Goal: Transaction & Acquisition: Book appointment/travel/reservation

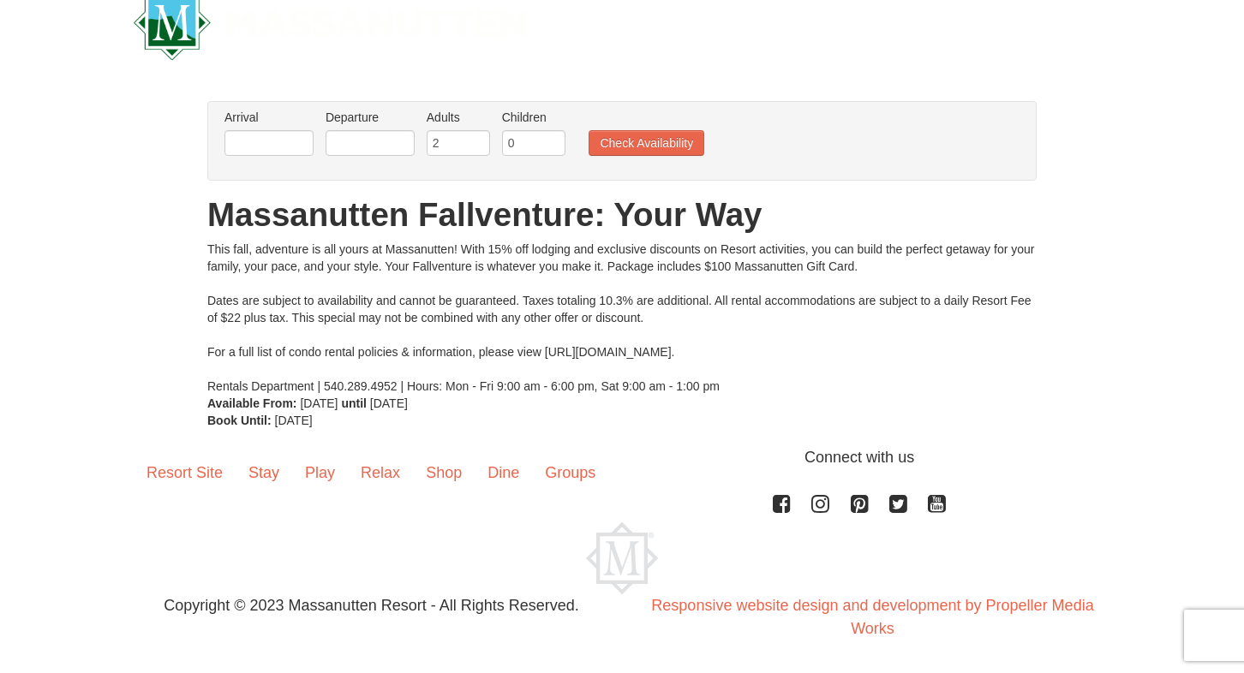
scroll to position [39, 0]
click at [291, 131] on input "text" at bounding box center [268, 143] width 89 height 26
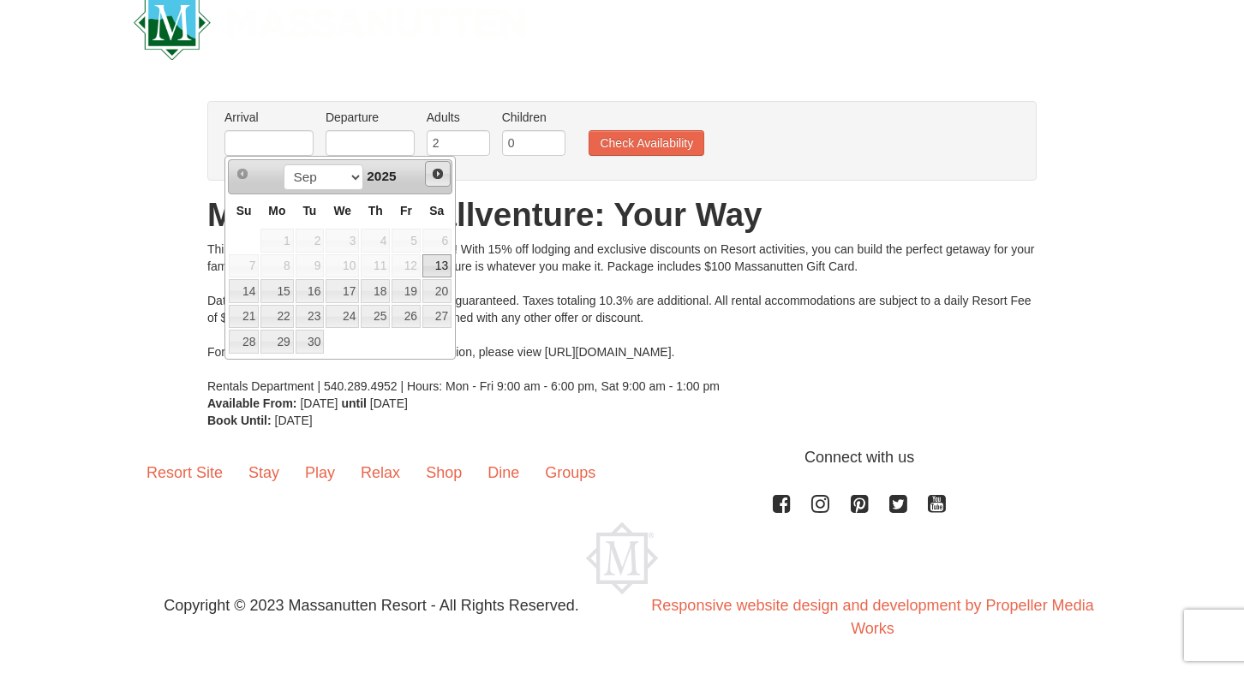
click at [434, 173] on span "Next" at bounding box center [438, 174] width 14 height 14
click at [280, 316] on link "17" at bounding box center [276, 317] width 33 height 24
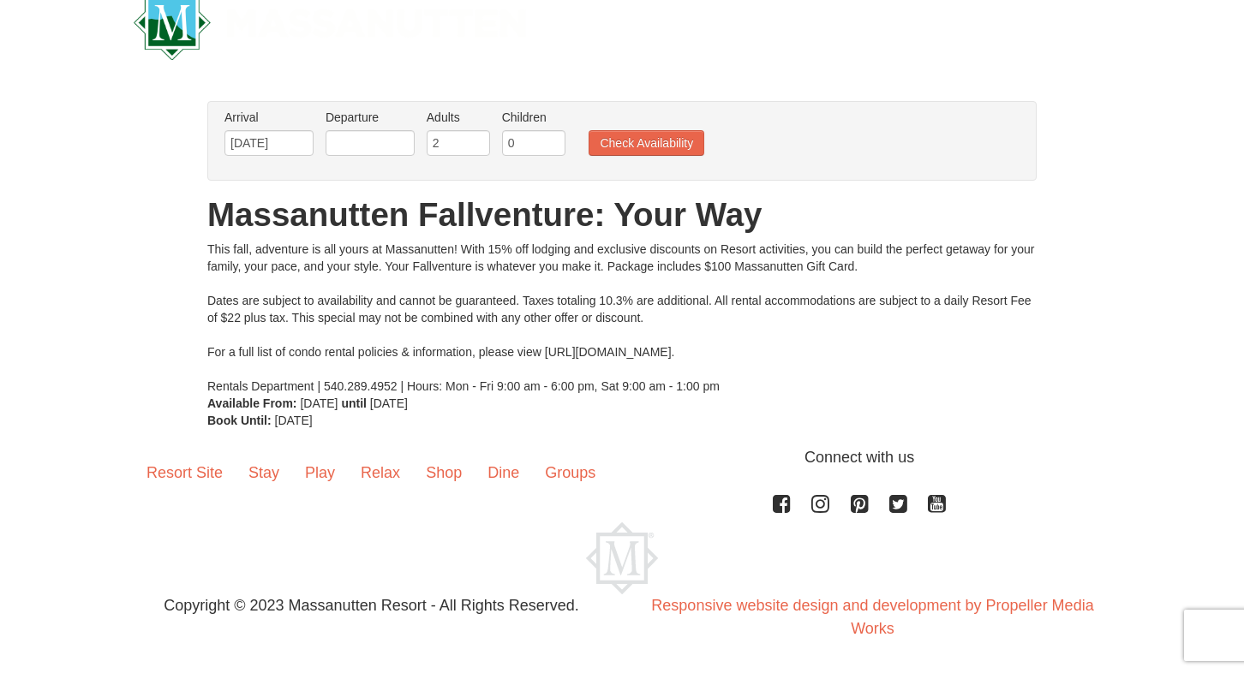
click at [366, 128] on li "Departure Please format dates MM/DD/YYYY Please format dates MM/DD/YYYY" at bounding box center [370, 137] width 98 height 56
click at [366, 139] on input "text" at bounding box center [370, 143] width 89 height 26
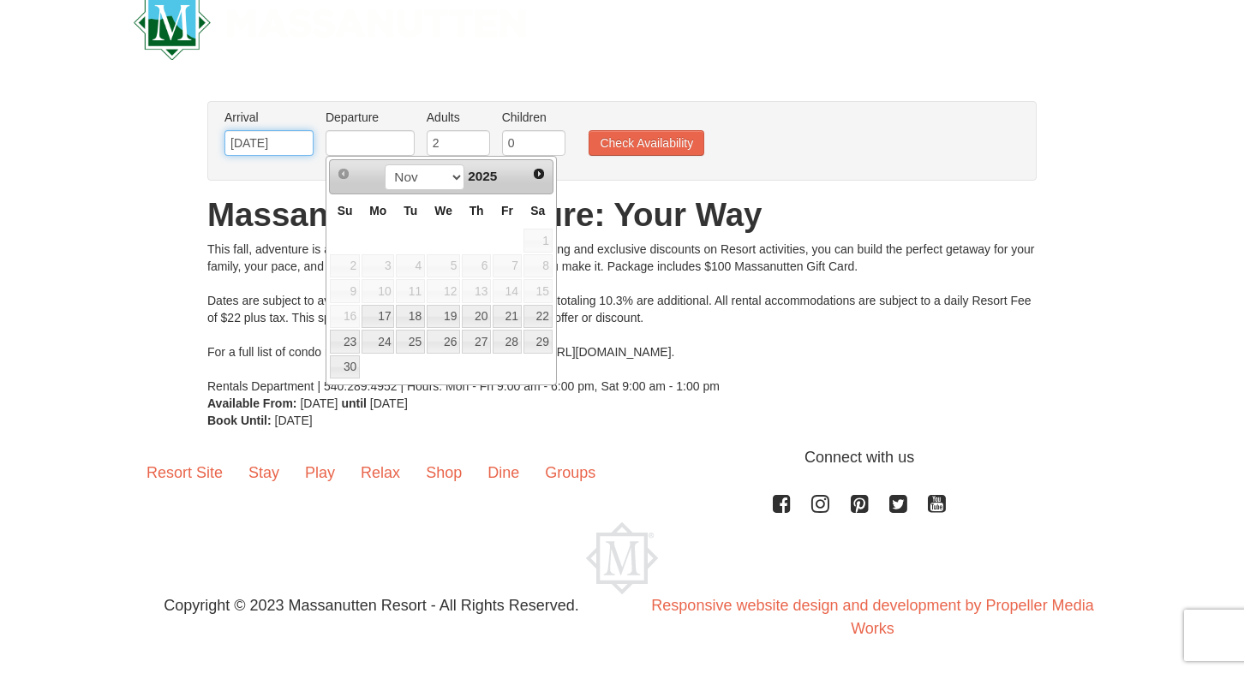
click at [258, 137] on input "[DATE]" at bounding box center [268, 143] width 89 height 26
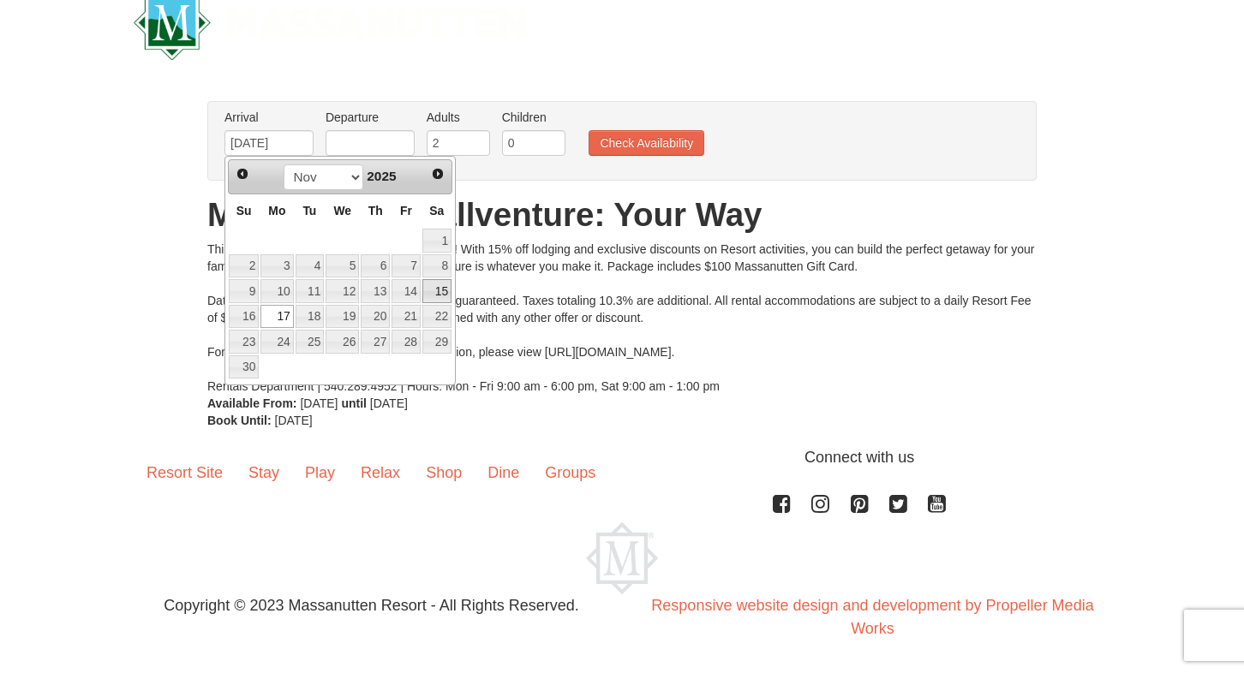
click at [434, 291] on link "15" at bounding box center [436, 291] width 29 height 24
type input "[DATE]"
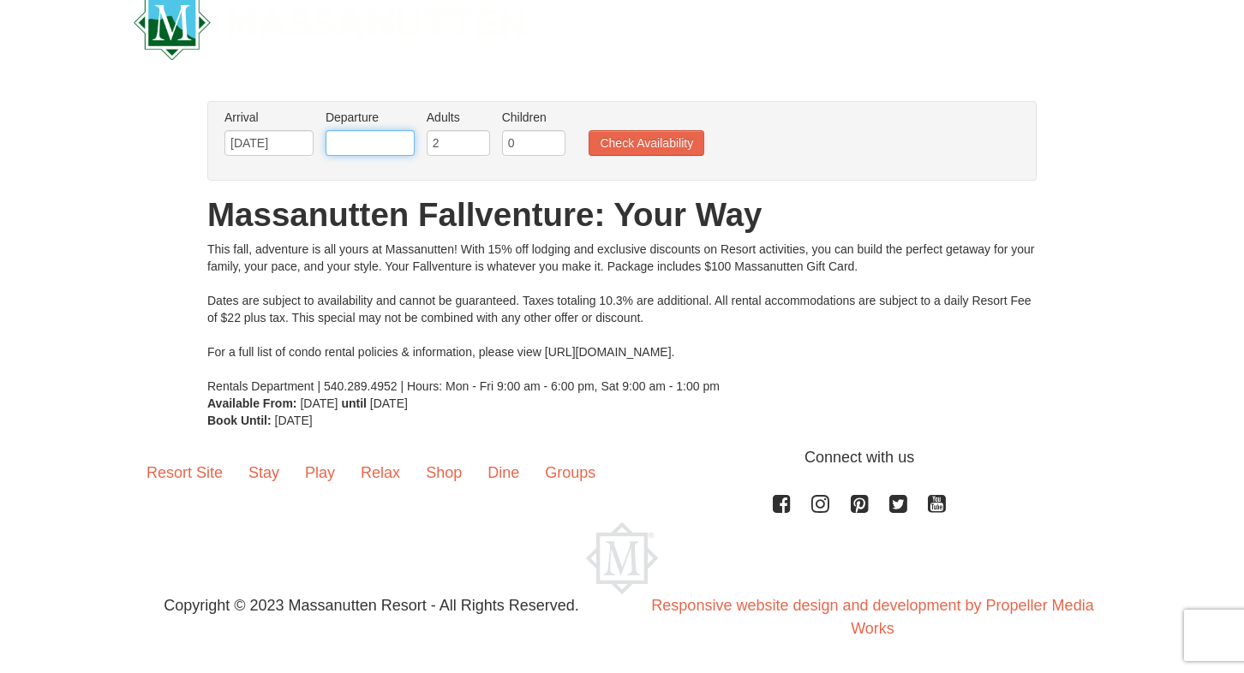
click at [392, 148] on input "text" at bounding box center [370, 143] width 89 height 26
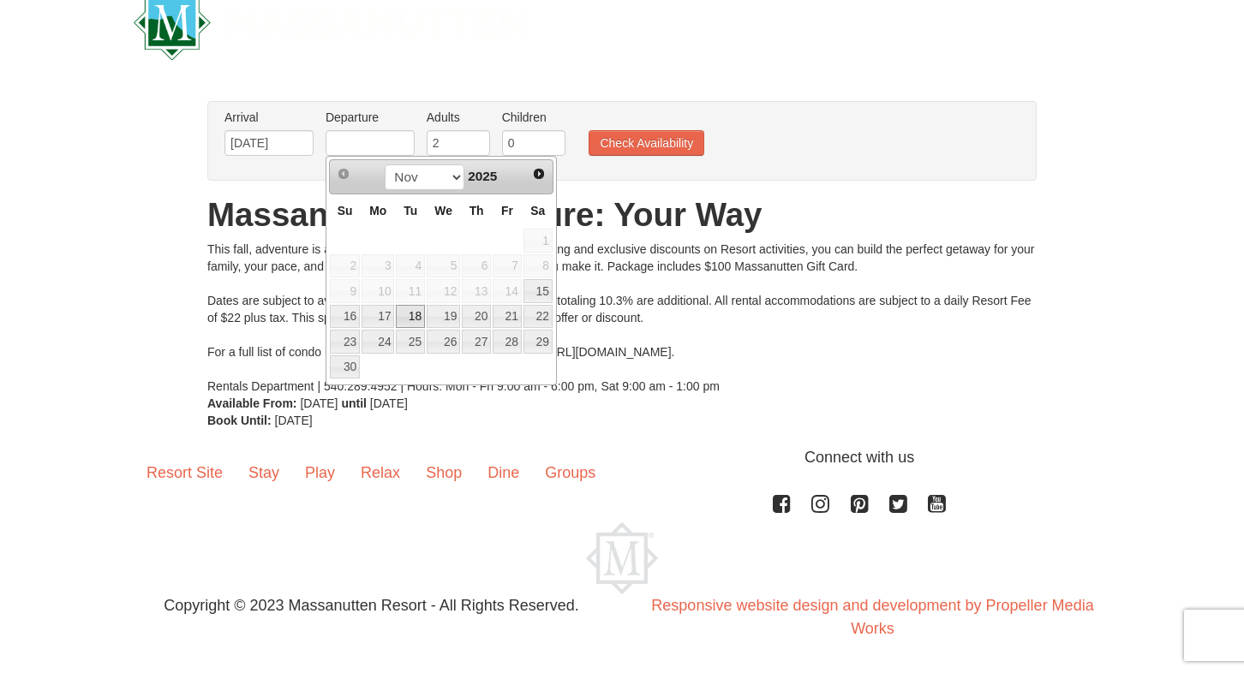
click at [410, 316] on link "18" at bounding box center [410, 317] width 29 height 24
type input "[DATE]"
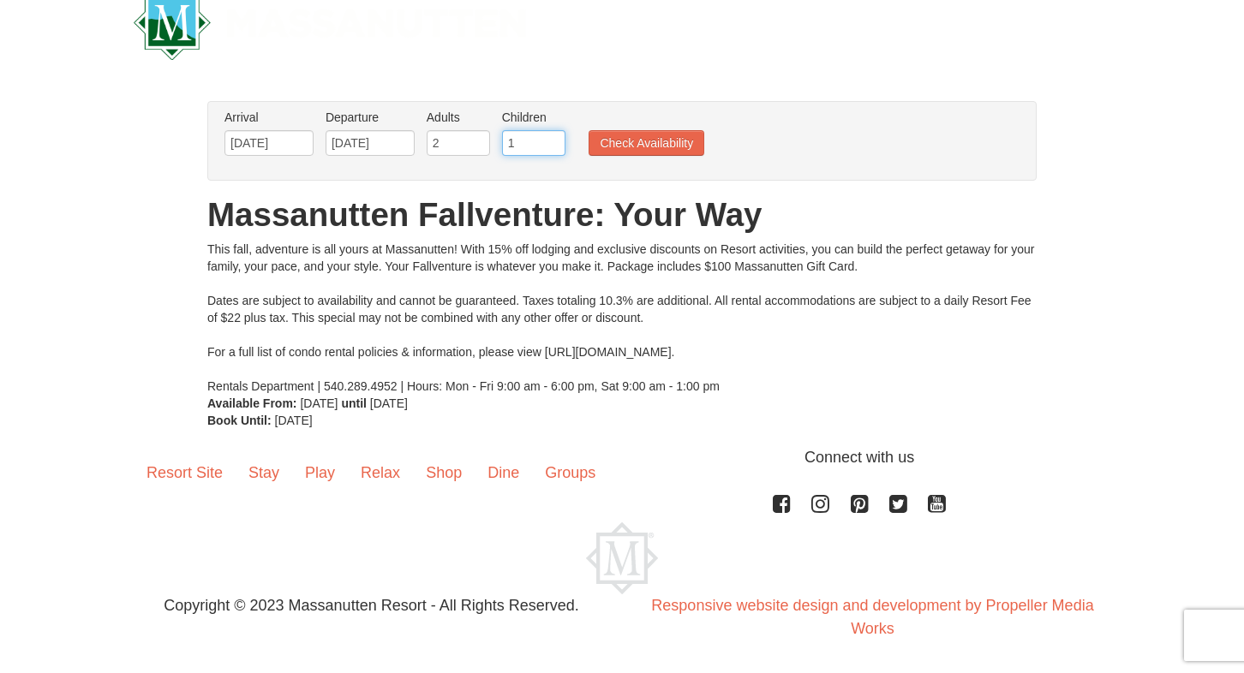
click at [551, 140] on input "1" at bounding box center [533, 143] width 63 height 26
type input "2"
click at [551, 140] on input "2" at bounding box center [533, 143] width 63 height 26
click at [632, 140] on button "Check Availability" at bounding box center [647, 143] width 116 height 26
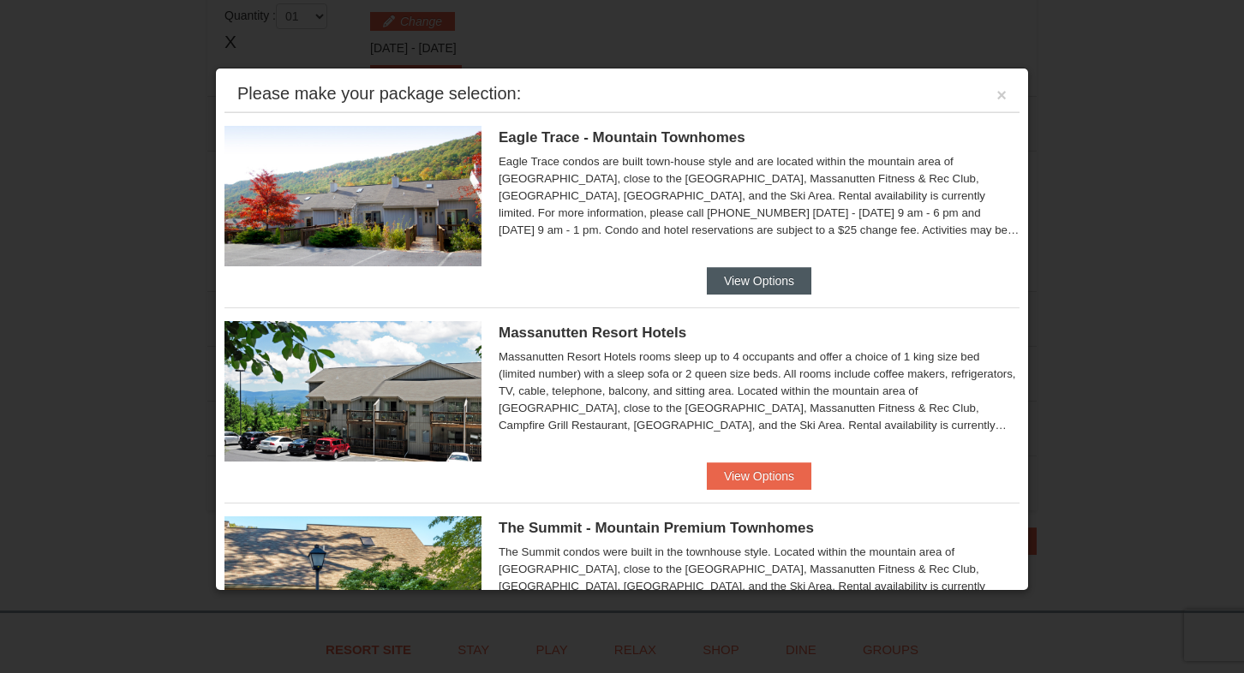
click at [781, 278] on button "View Options" at bounding box center [759, 280] width 105 height 27
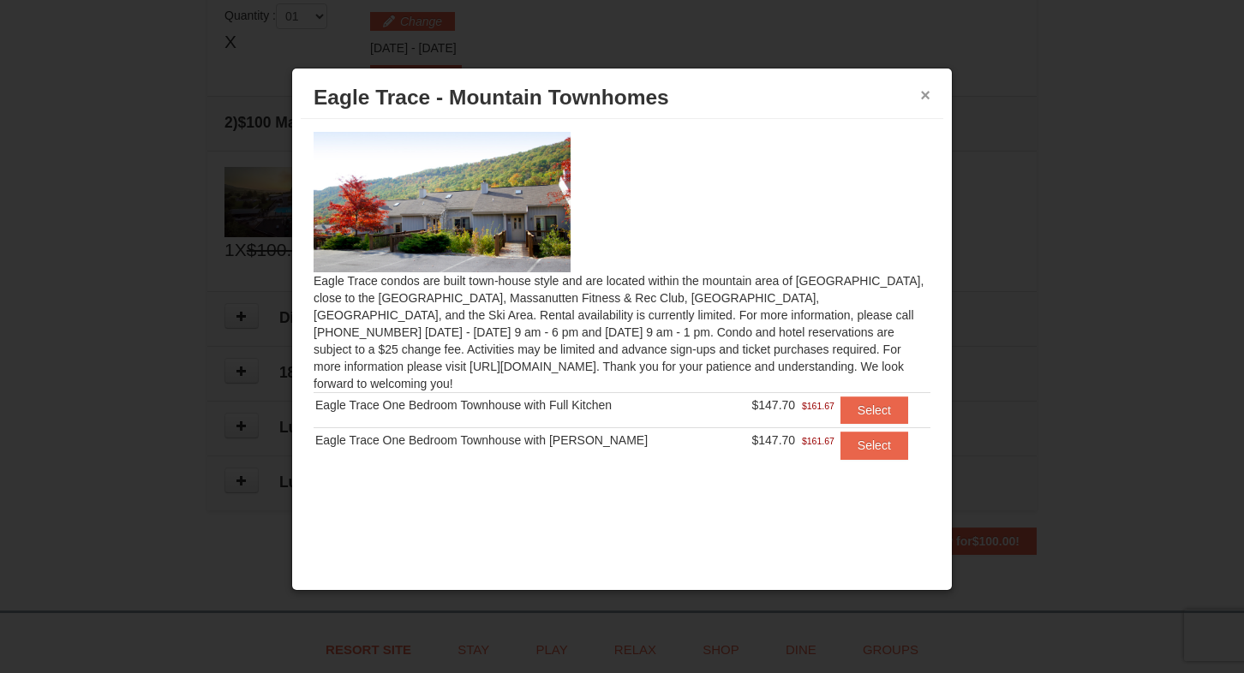
click at [920, 94] on button "×" at bounding box center [925, 95] width 10 height 17
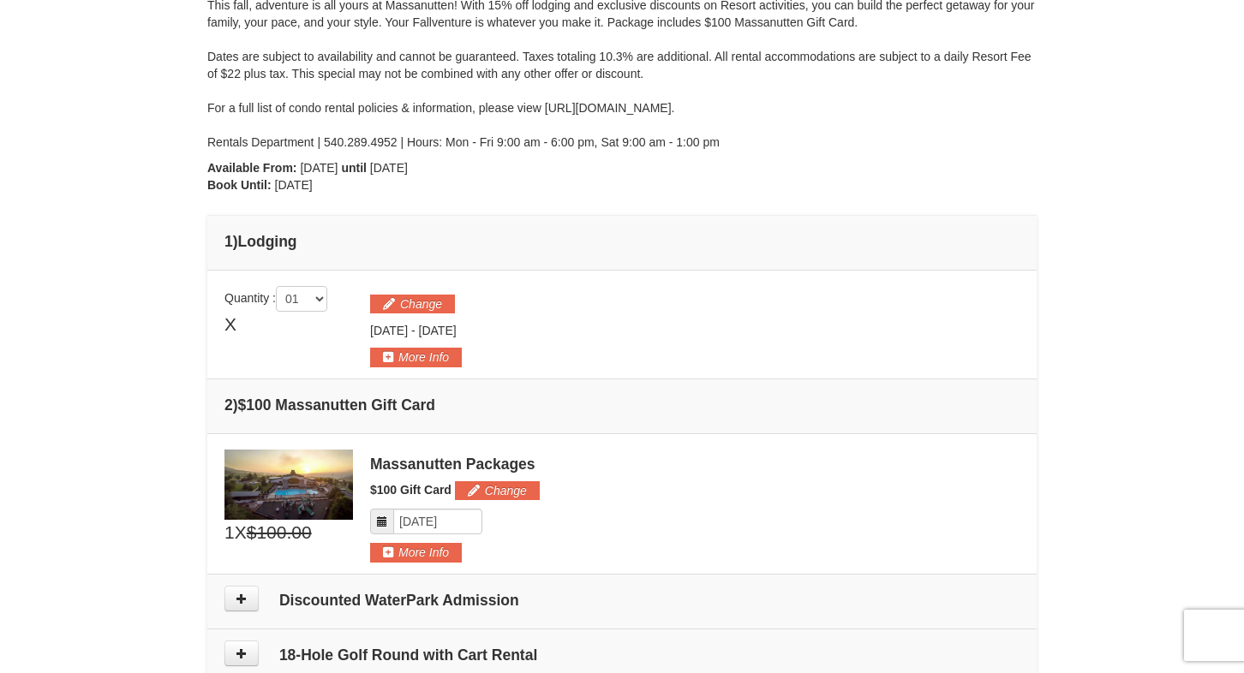
scroll to position [237, 0]
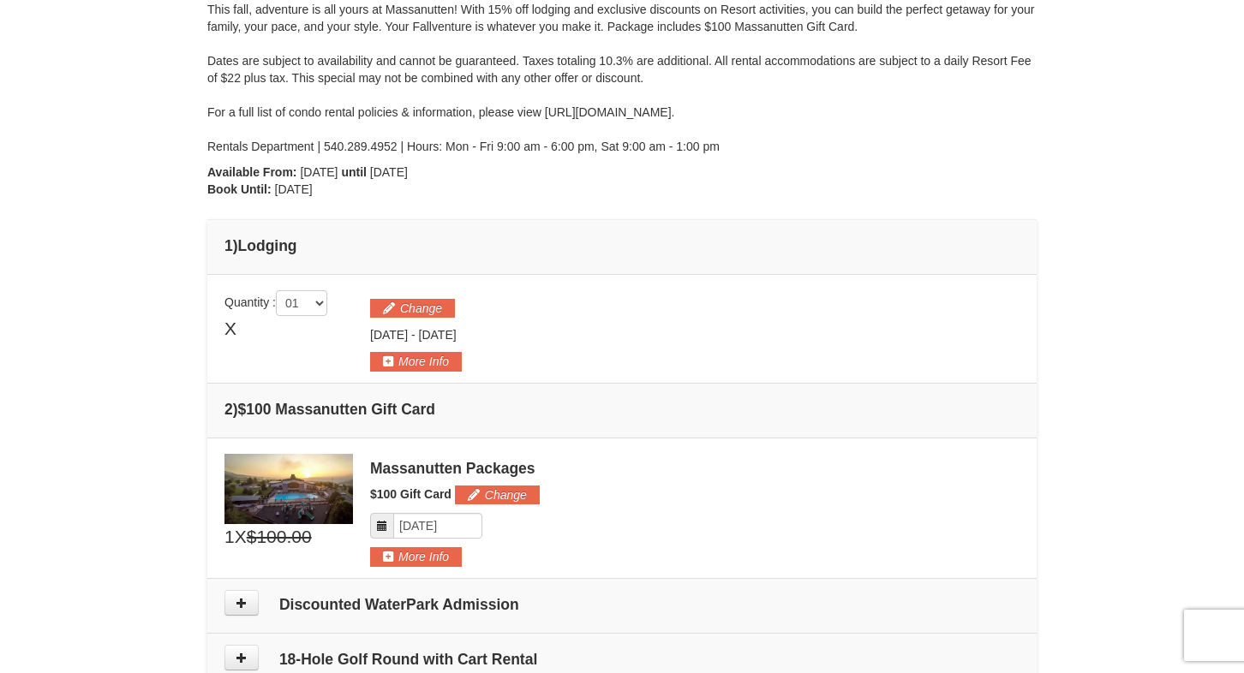
click at [236, 329] on span "X" at bounding box center [230, 329] width 12 height 26
click at [423, 308] on button "Change" at bounding box center [412, 308] width 85 height 19
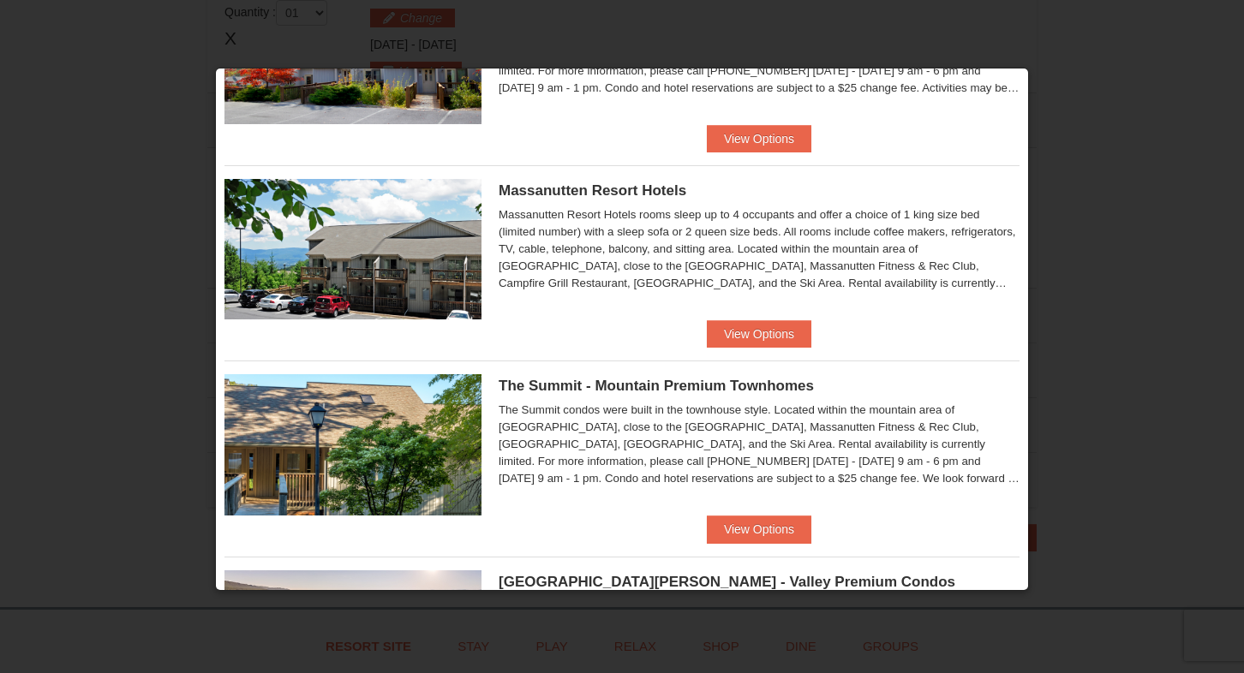
scroll to position [146, 0]
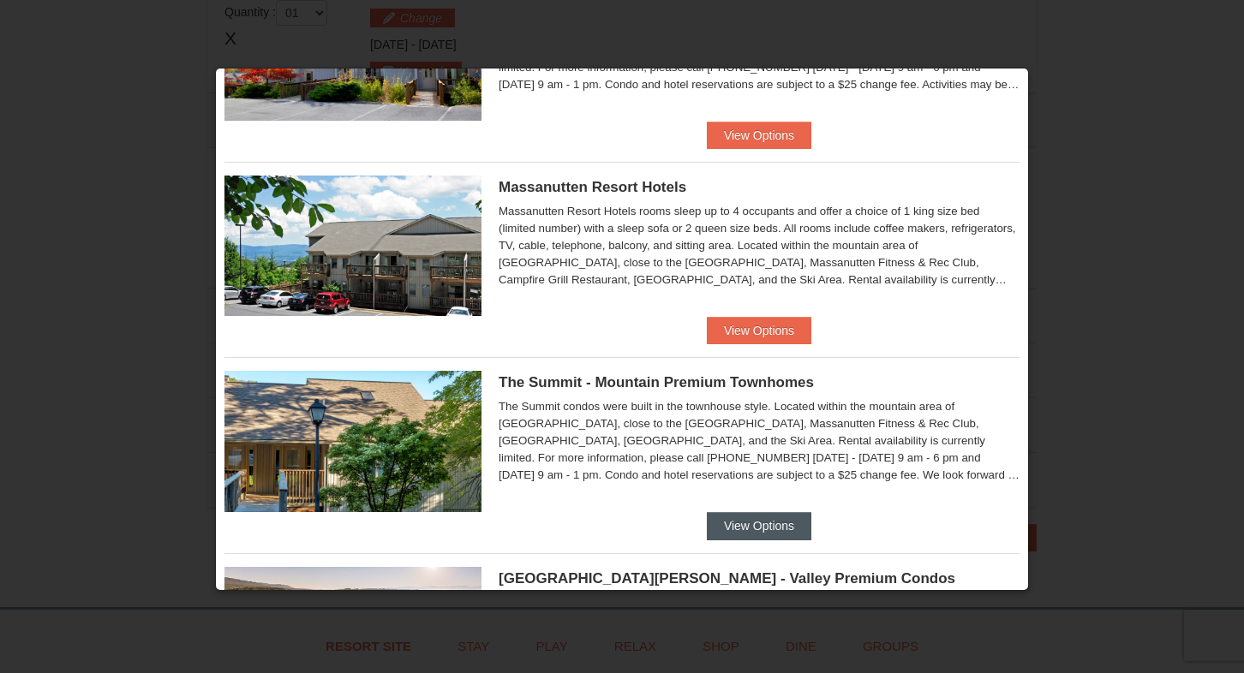
click at [751, 527] on button "View Options" at bounding box center [759, 525] width 105 height 27
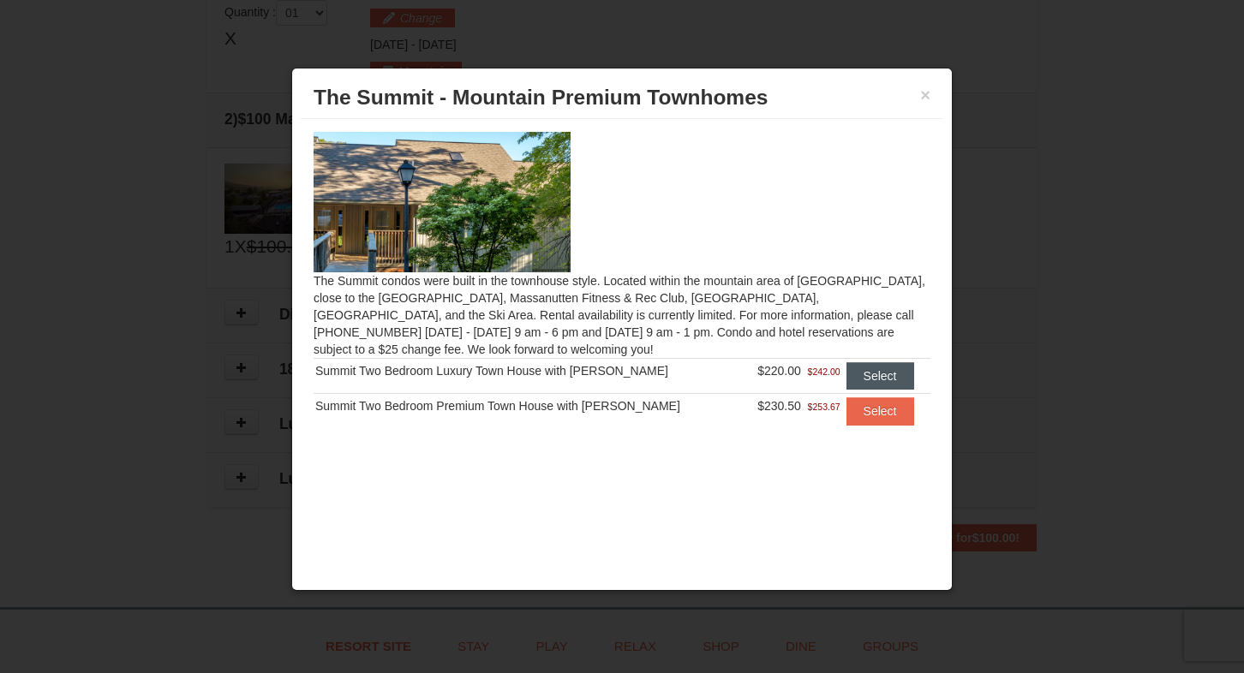
click at [871, 378] on button "Select" at bounding box center [881, 375] width 68 height 27
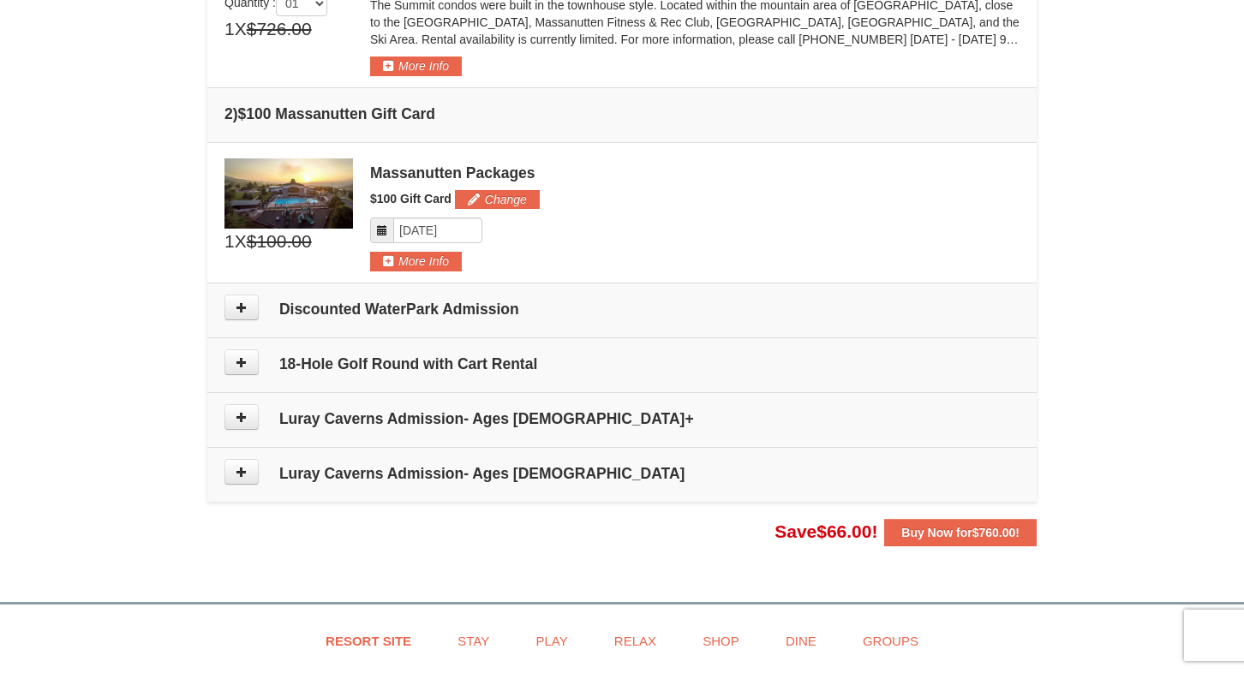
scroll to position [497, 0]
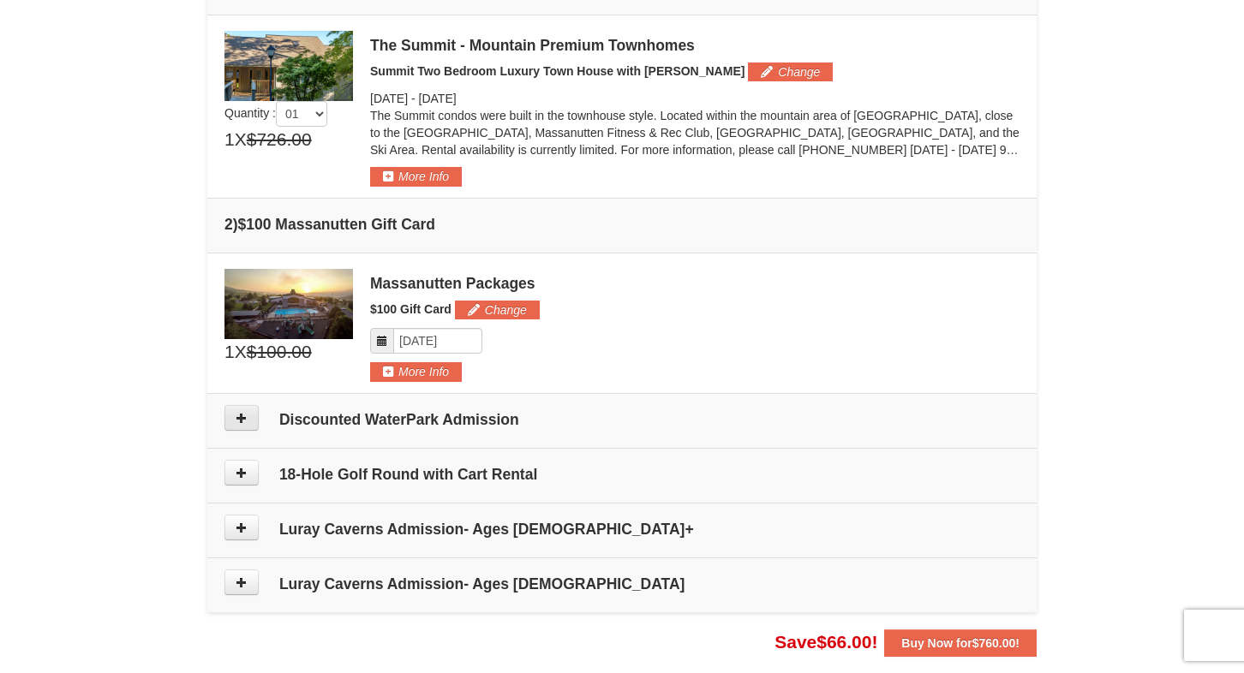
click at [239, 421] on icon at bounding box center [242, 418] width 12 height 12
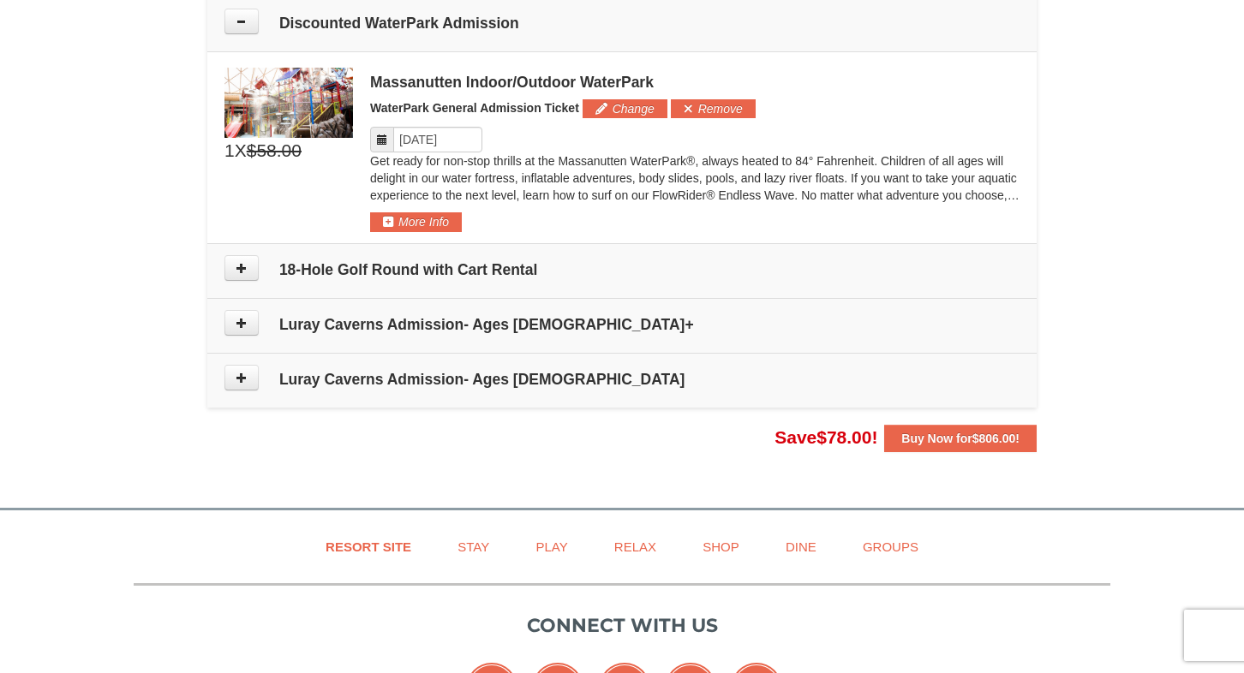
scroll to position [924, 0]
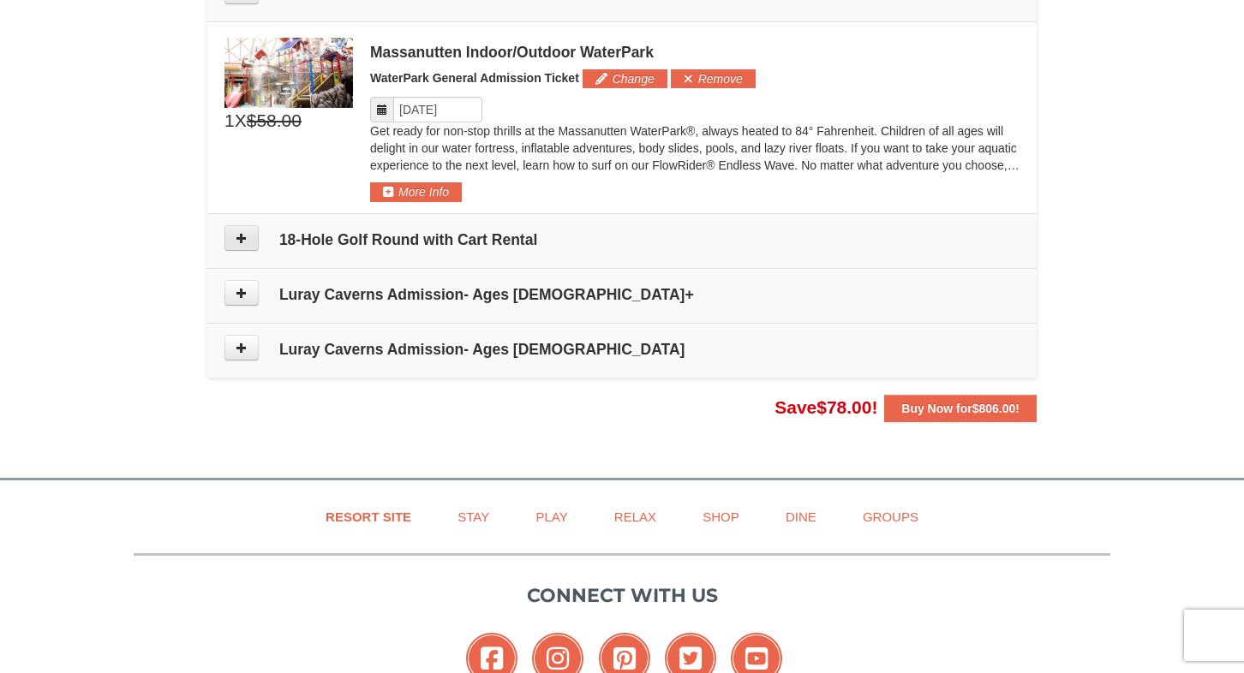
click at [246, 239] on icon at bounding box center [242, 238] width 12 height 12
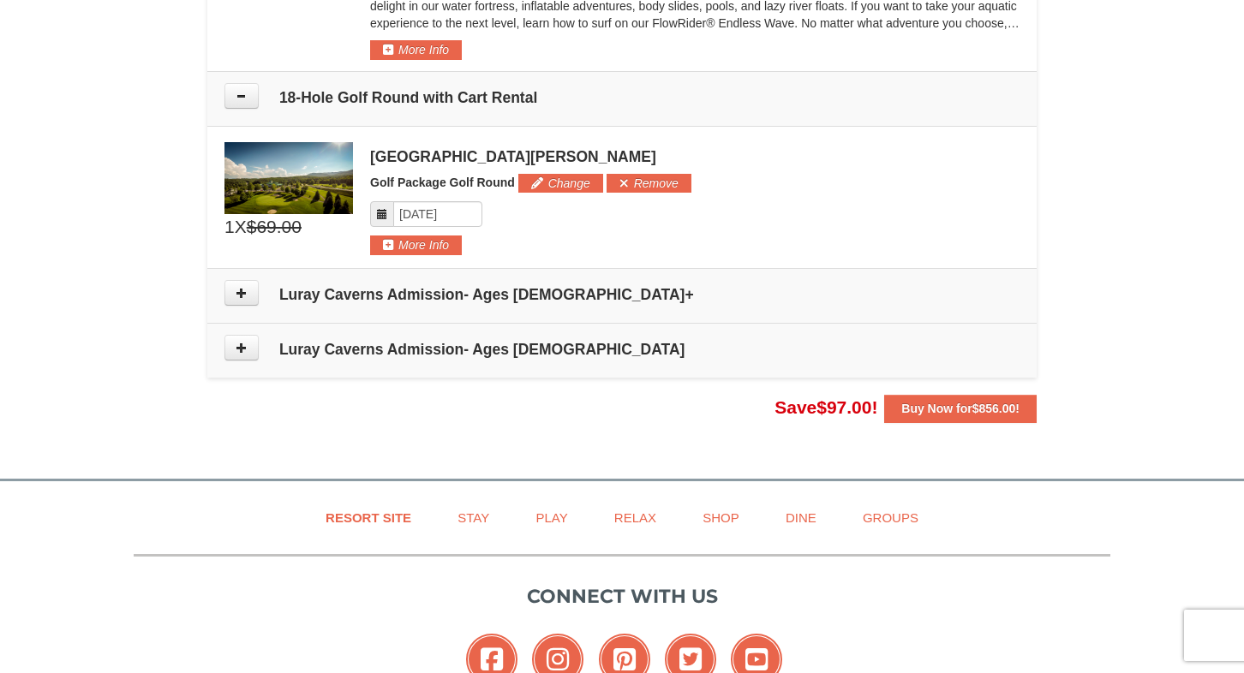
scroll to position [1063, 0]
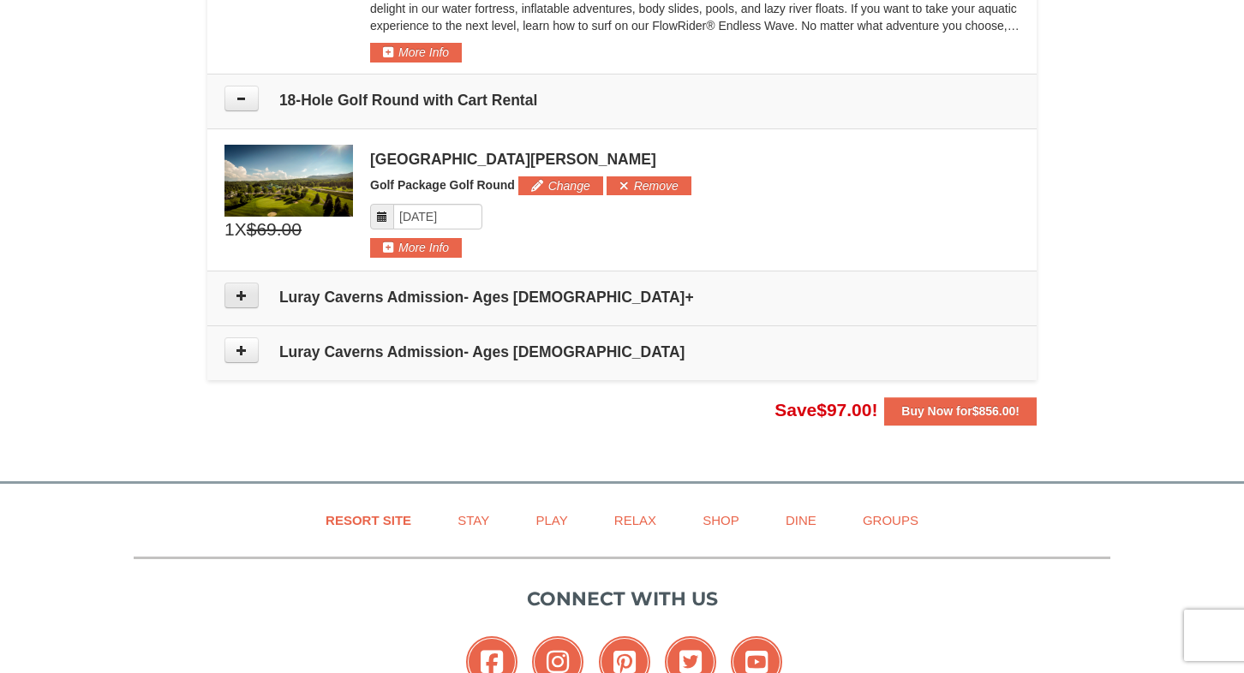
click at [238, 295] on icon at bounding box center [242, 296] width 12 height 12
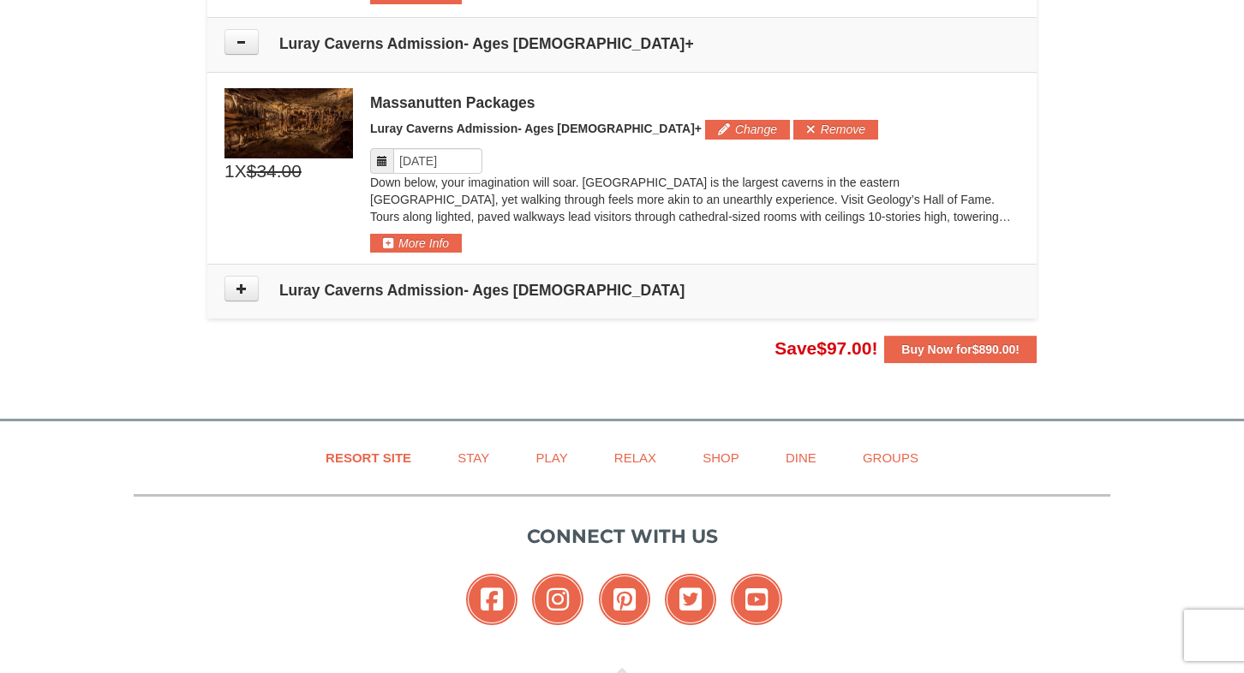
scroll to position [1333, 0]
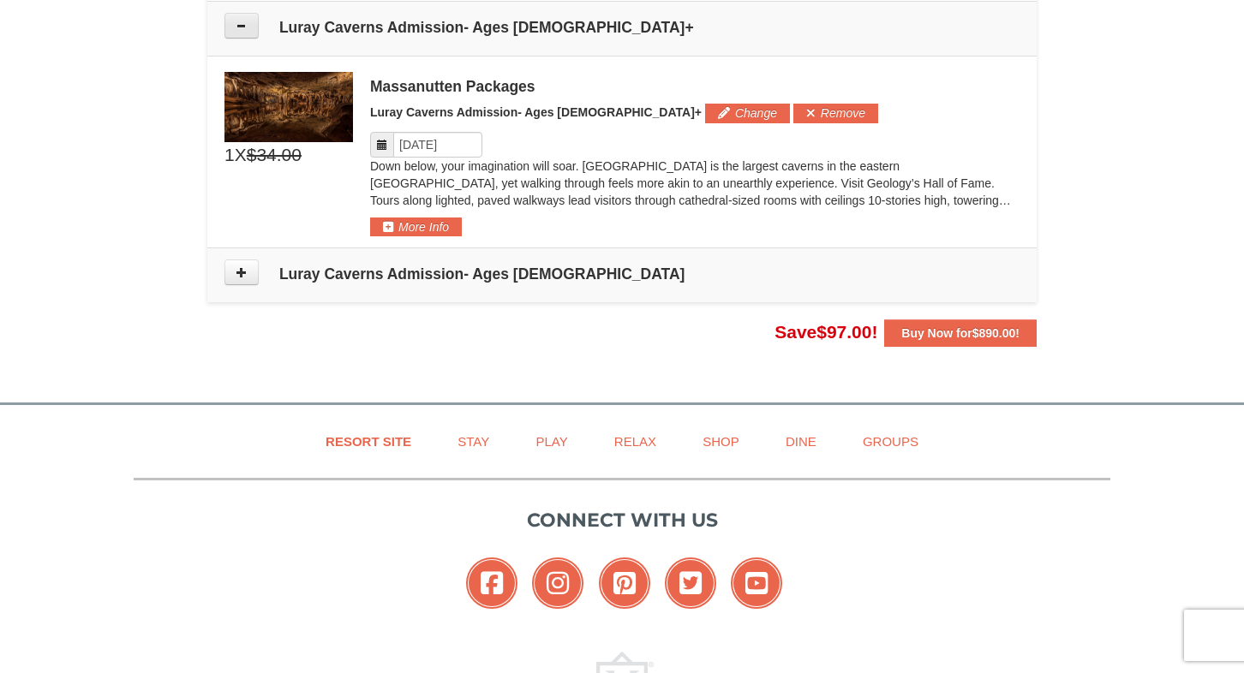
click at [238, 25] on icon at bounding box center [242, 26] width 12 height 12
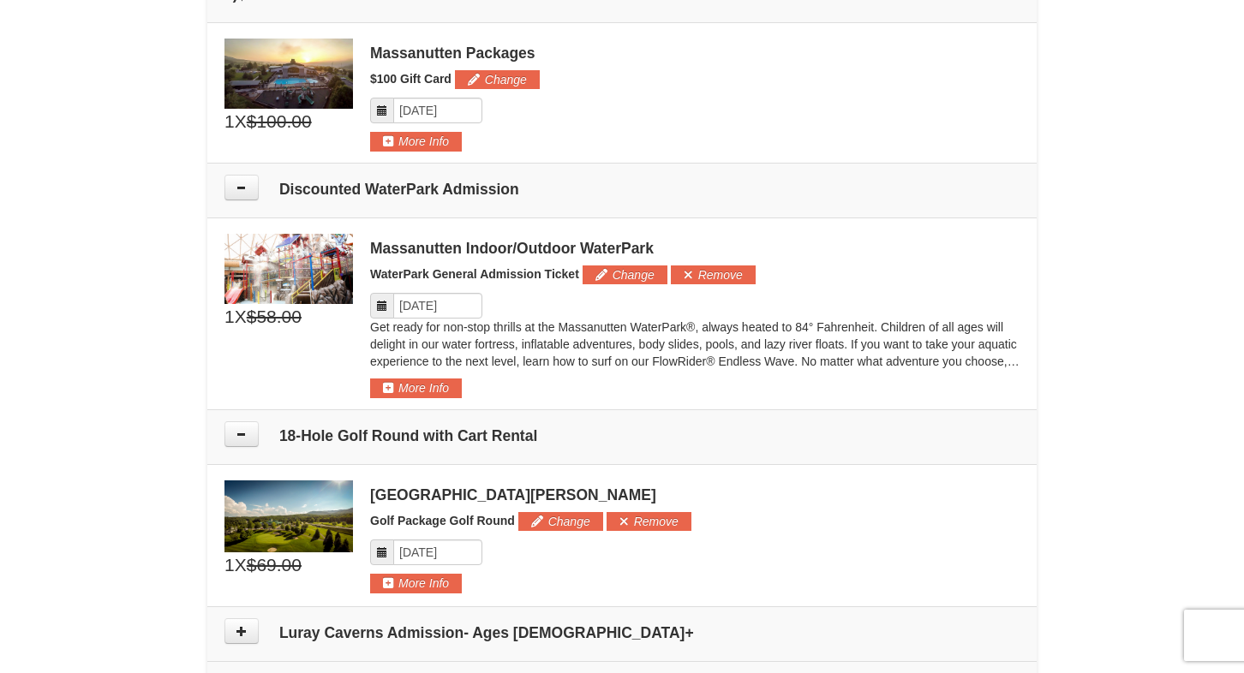
scroll to position [763, 0]
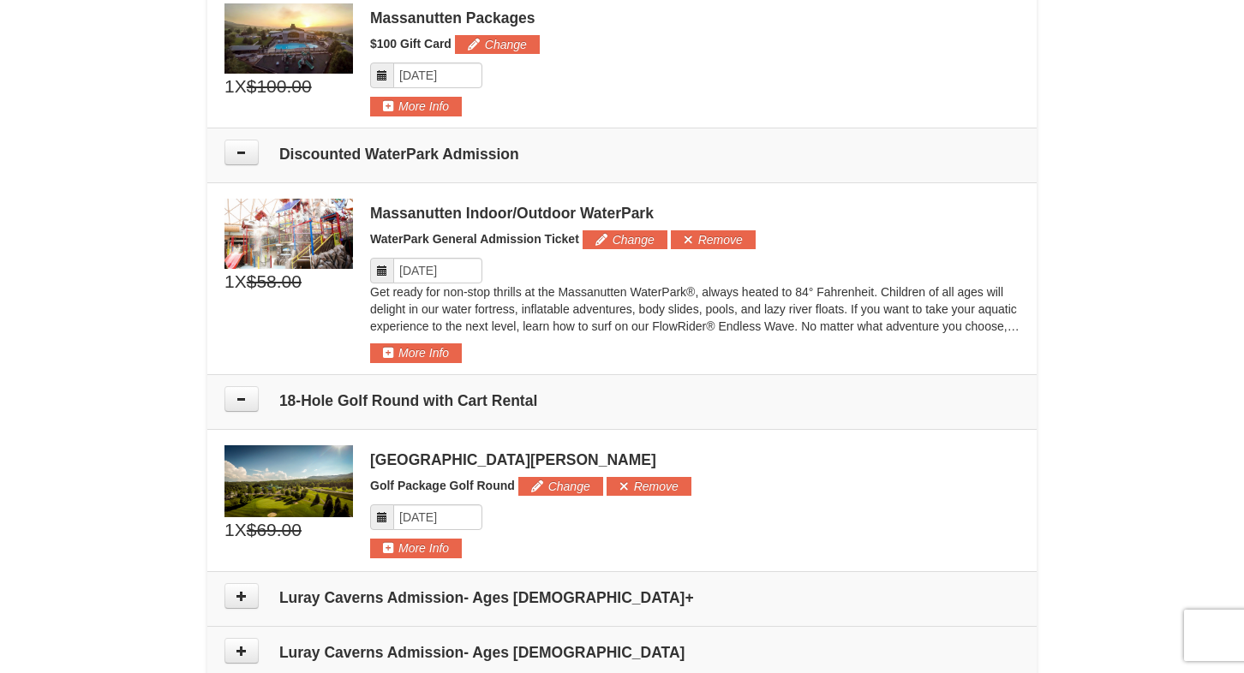
click at [290, 279] on span "$58.00" at bounding box center [274, 282] width 55 height 26
click at [623, 245] on button "Change" at bounding box center [625, 239] width 85 height 19
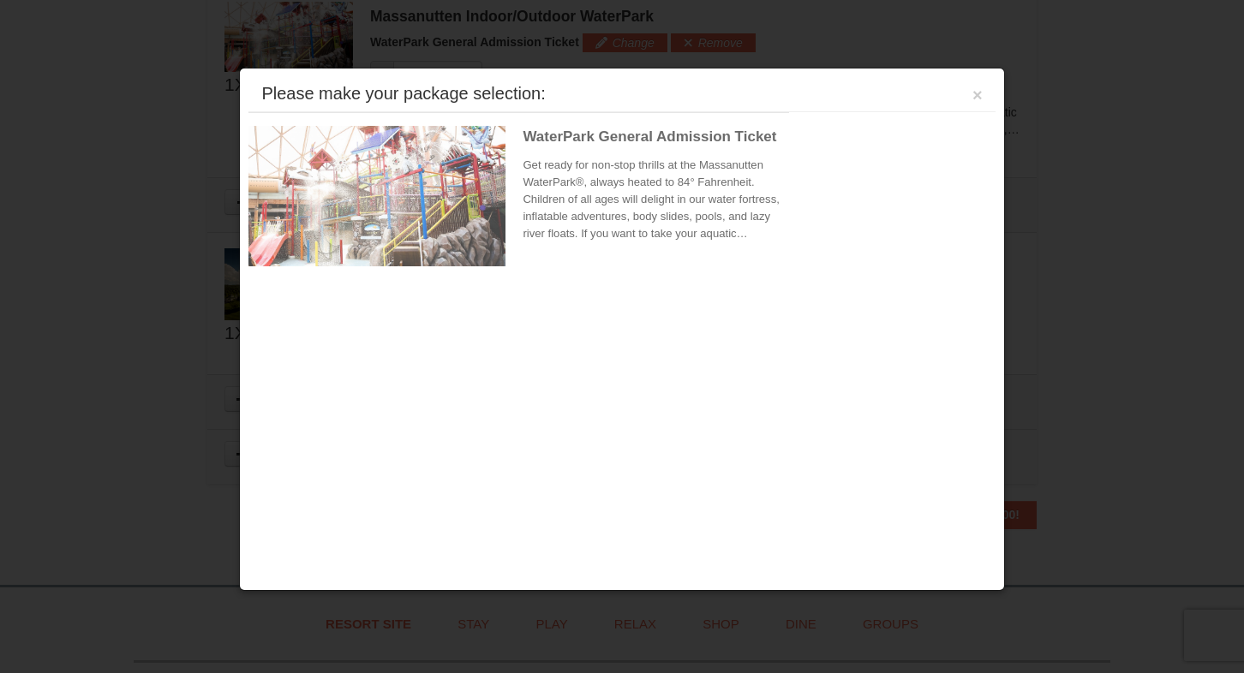
scroll to position [961, 0]
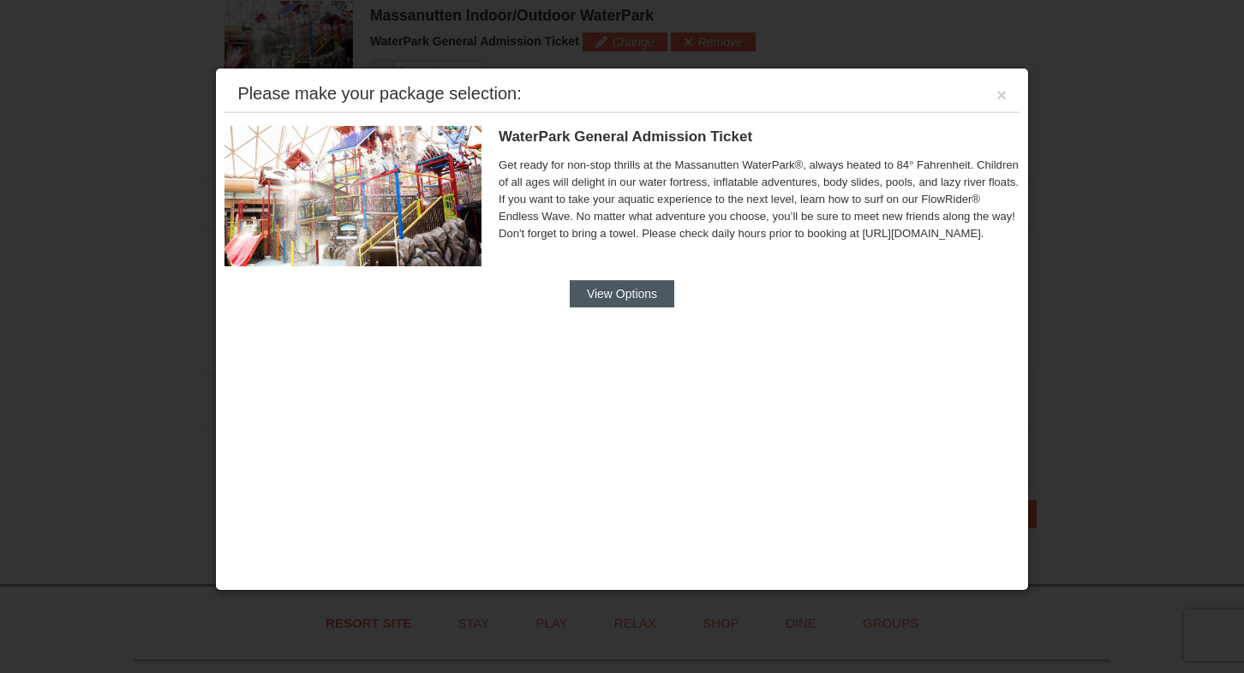
click at [610, 290] on button "View Options" at bounding box center [622, 293] width 105 height 27
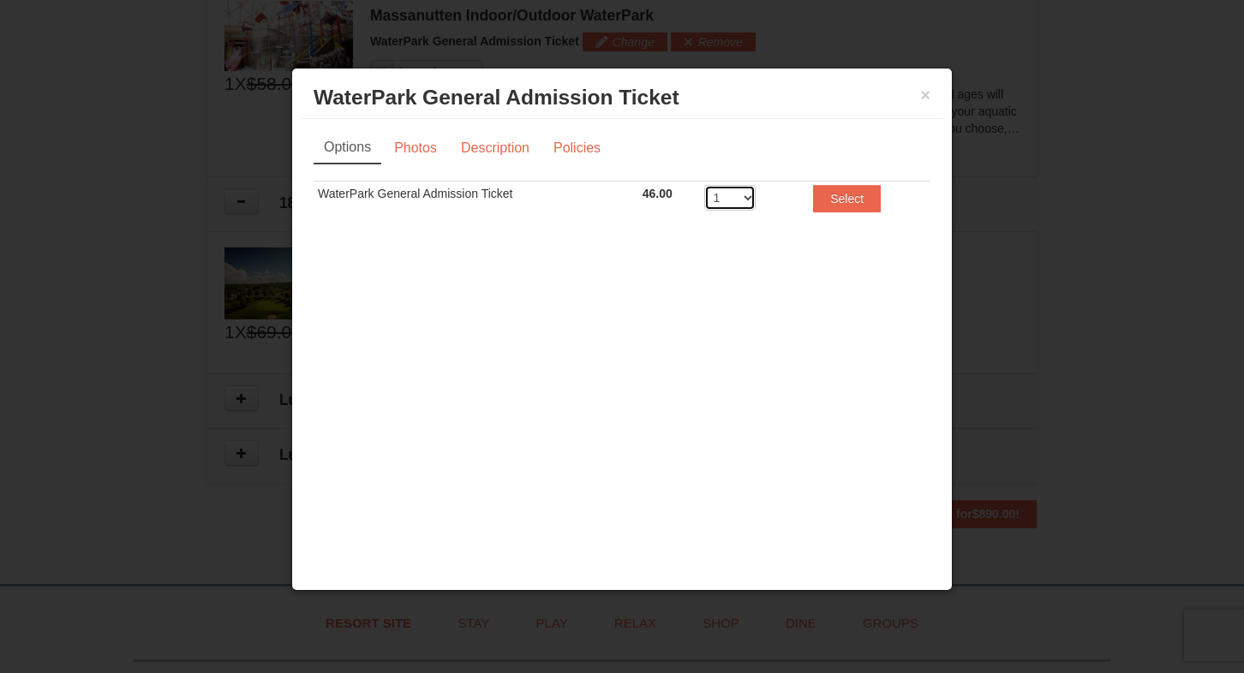
select select "4"
click at [828, 201] on button "Select" at bounding box center [847, 198] width 68 height 27
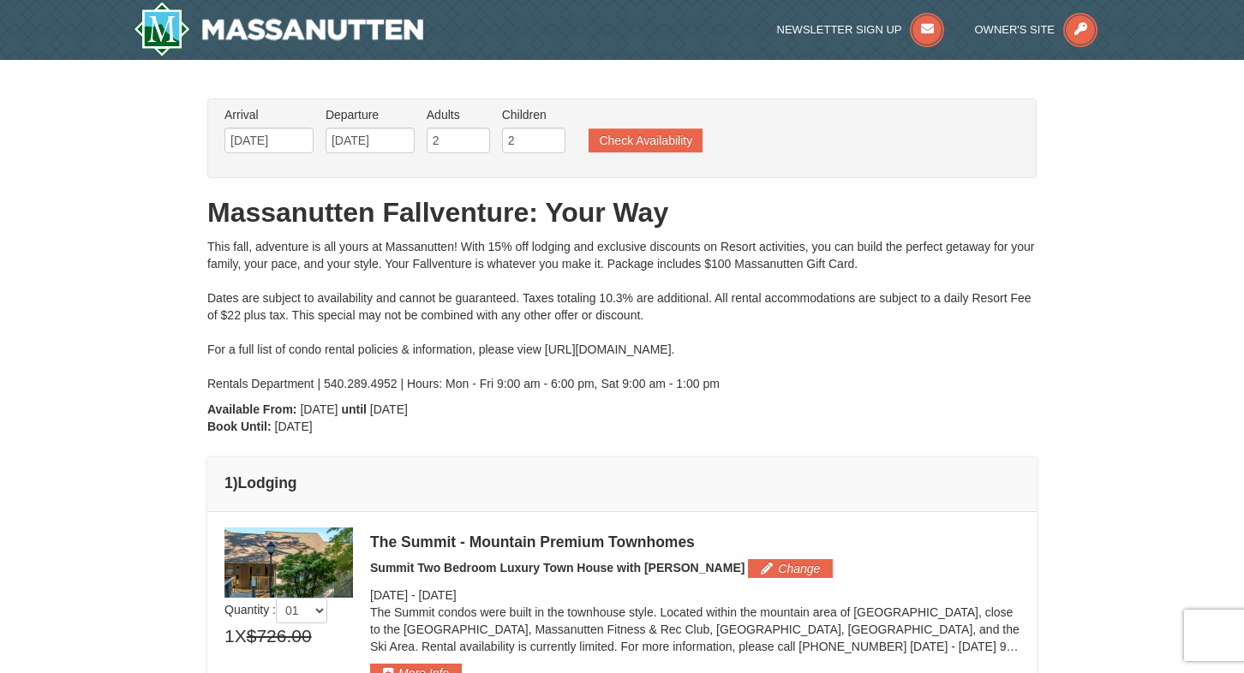
scroll to position [0, 0]
